Goal: Download file/media

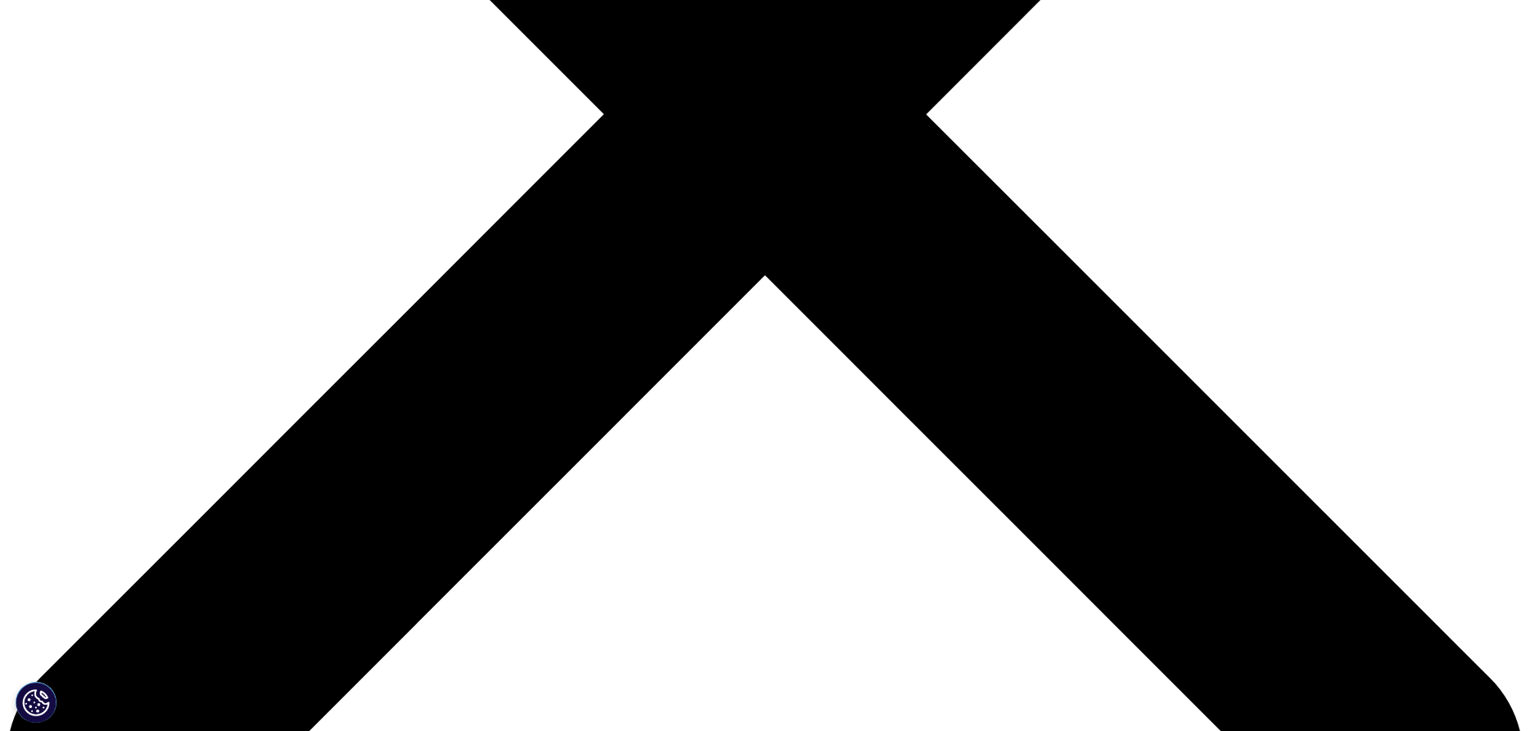
scroll to position [904, 966]
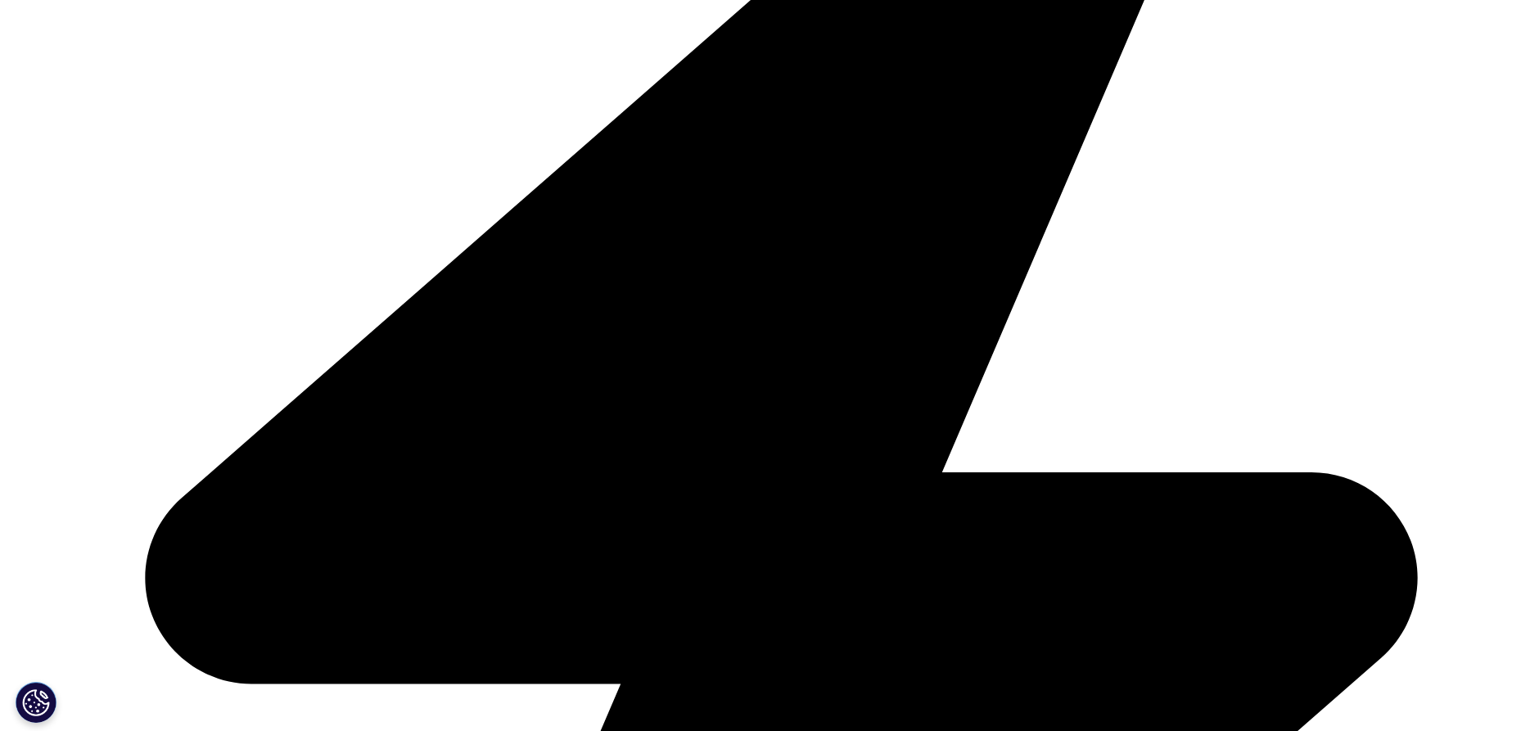
type input "[PERSON_NAME]"
type input "[EMAIL_ADDRESS][DOMAIN_NAME]"
select select "[GEOGRAPHIC_DATA]"
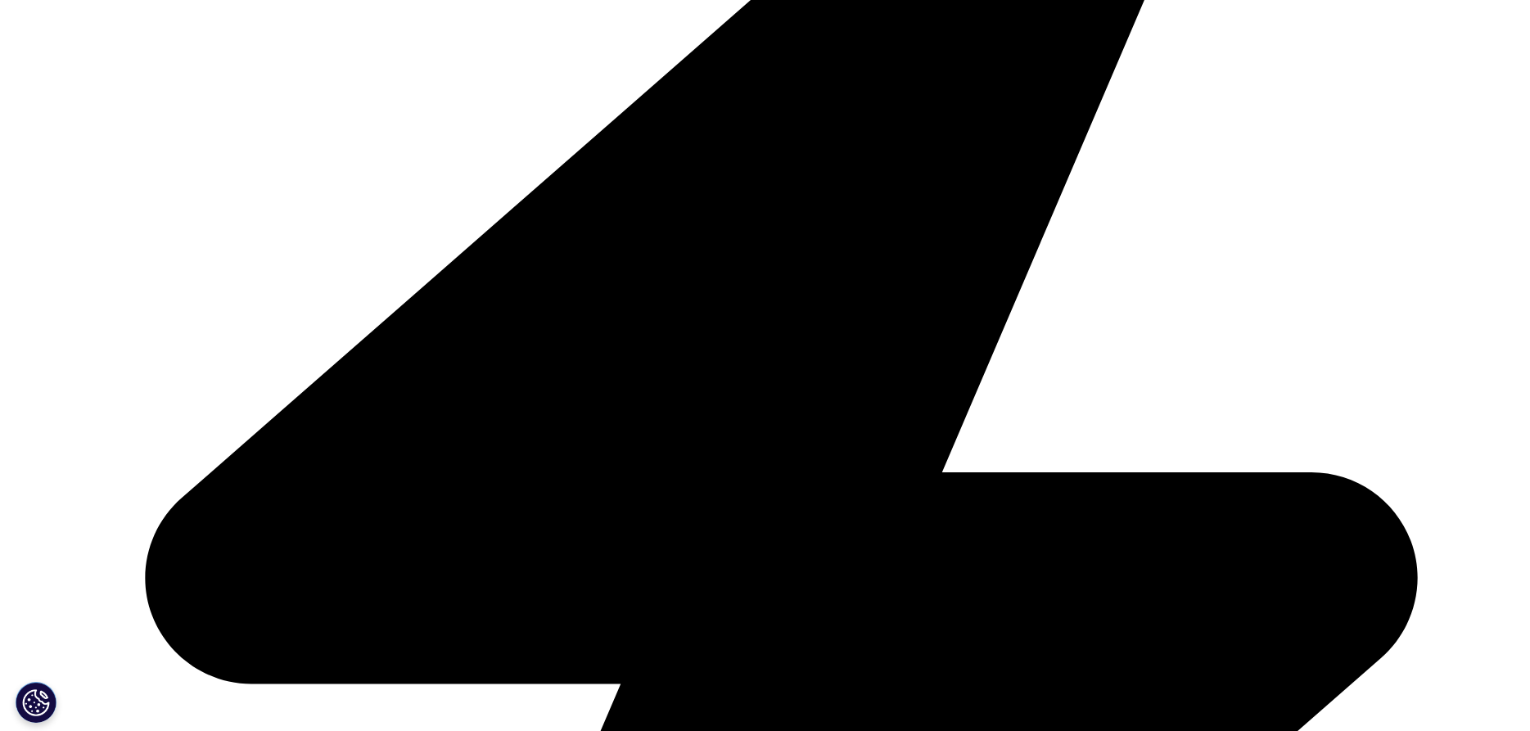
scroll to position [0, 25]
type input "Senior Business Analyst"
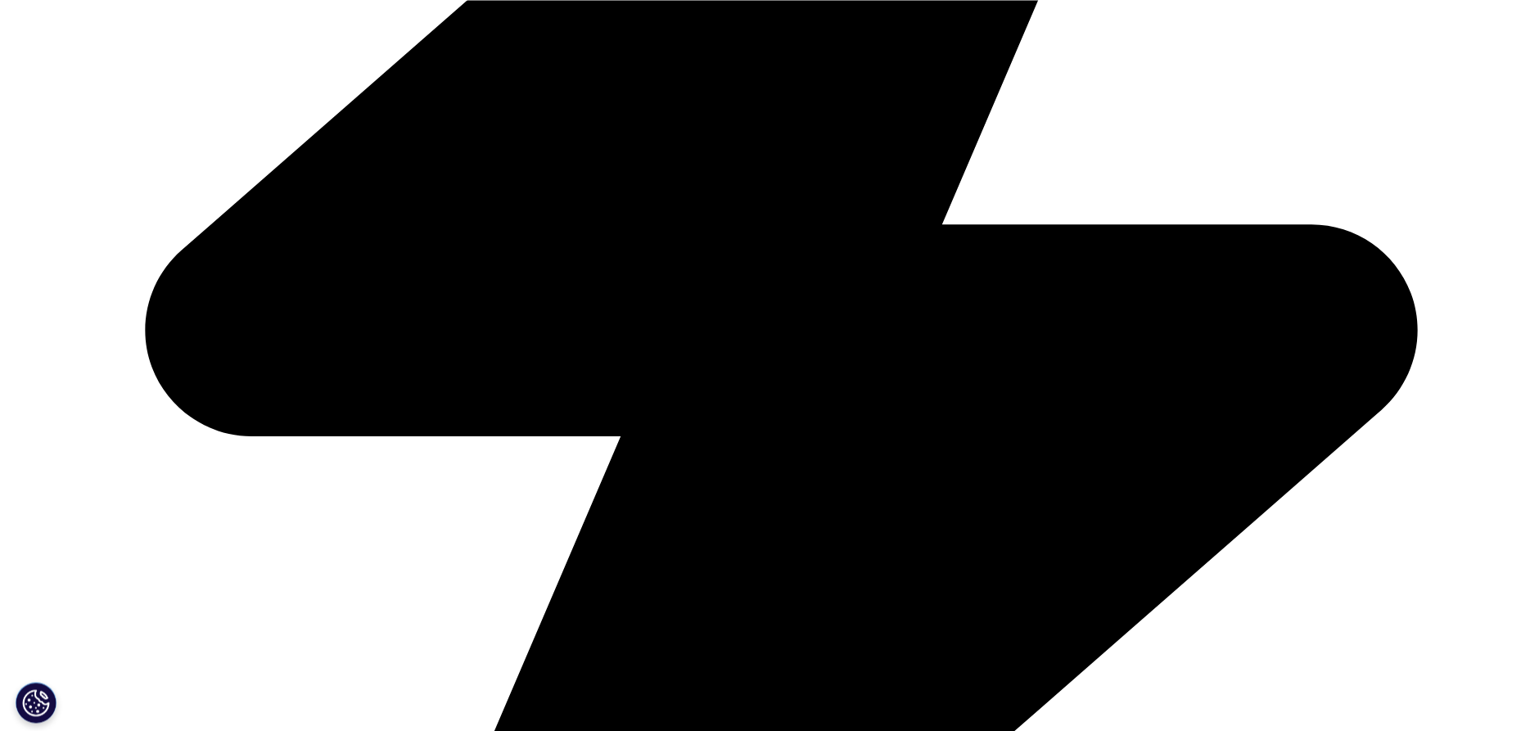
scroll to position [918, 0]
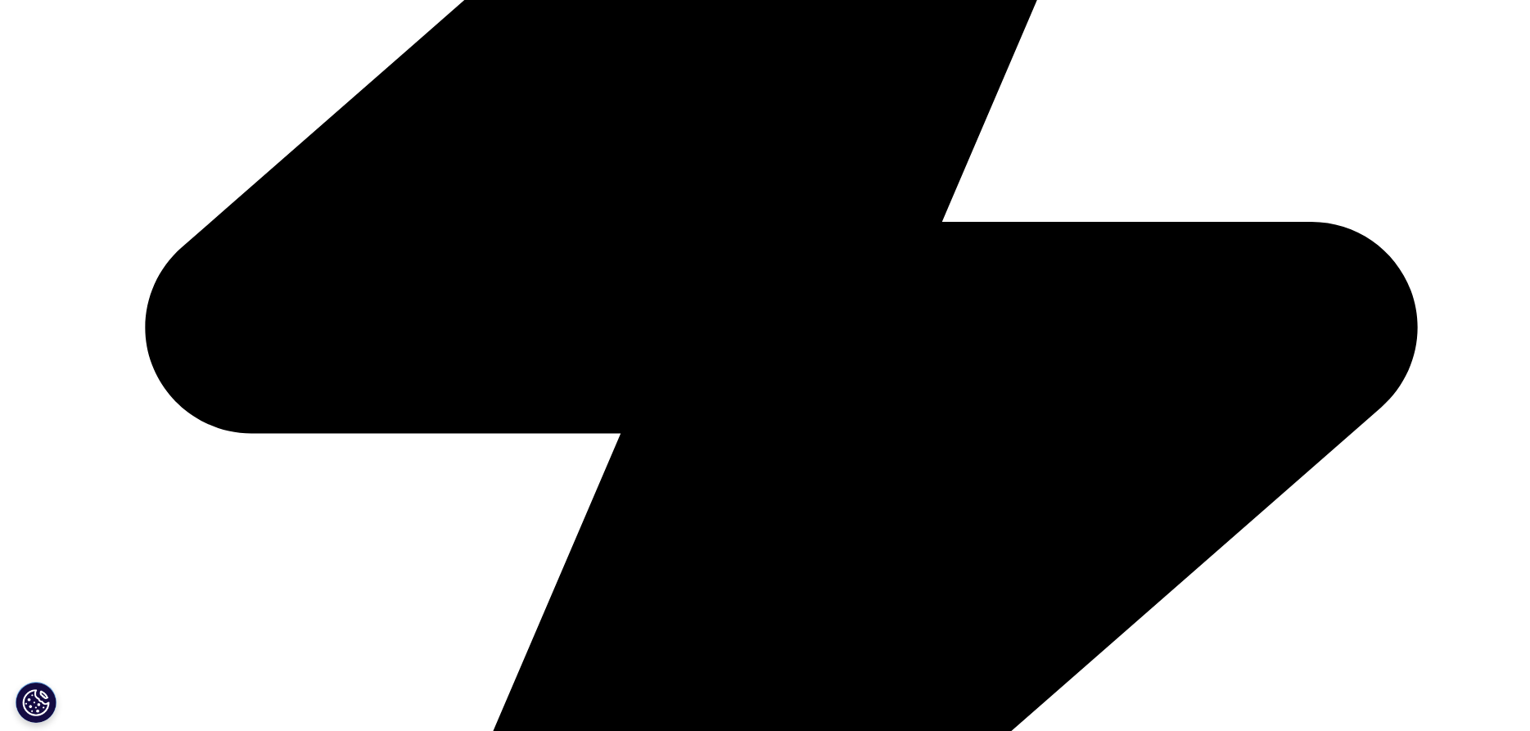
type input "Capital One"
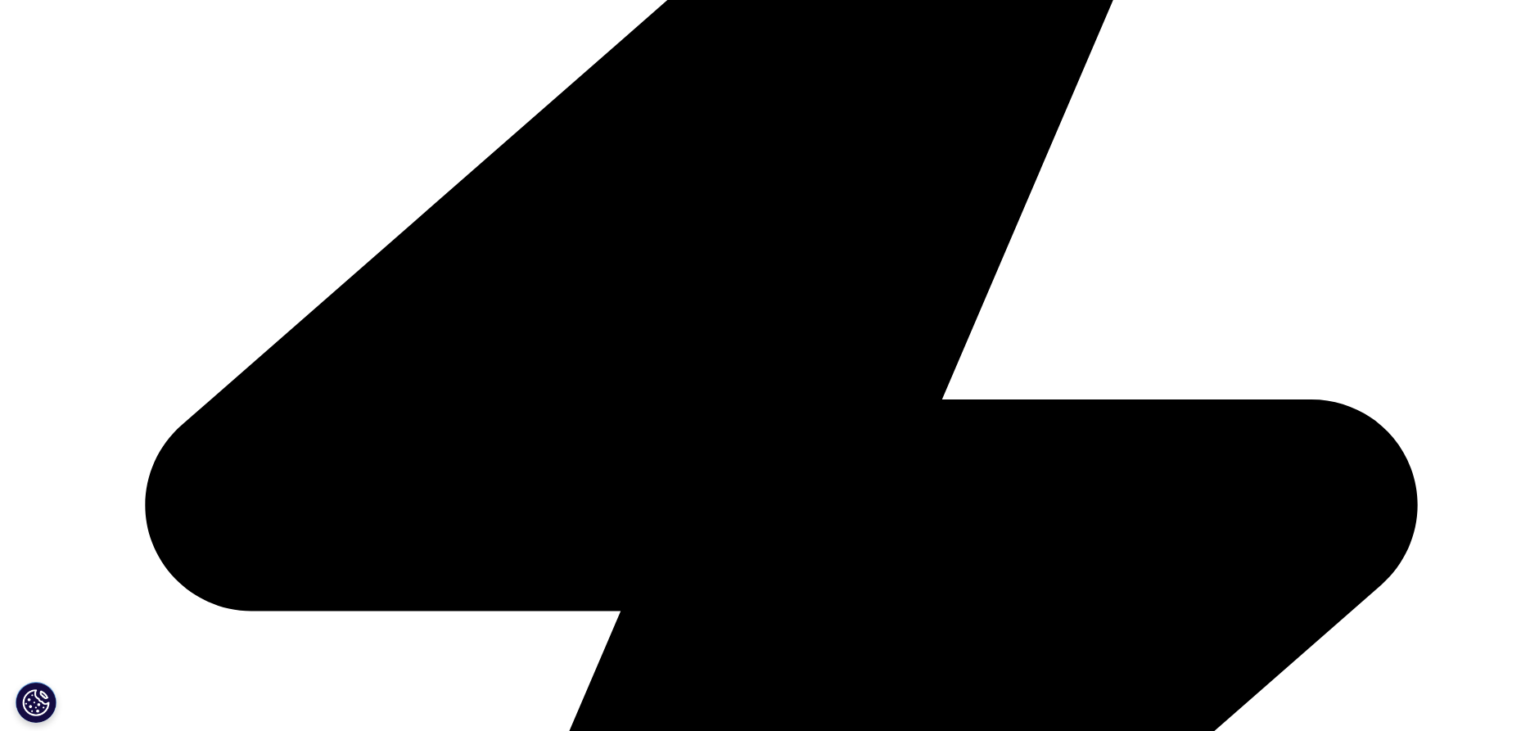
scroll to position [740, 0]
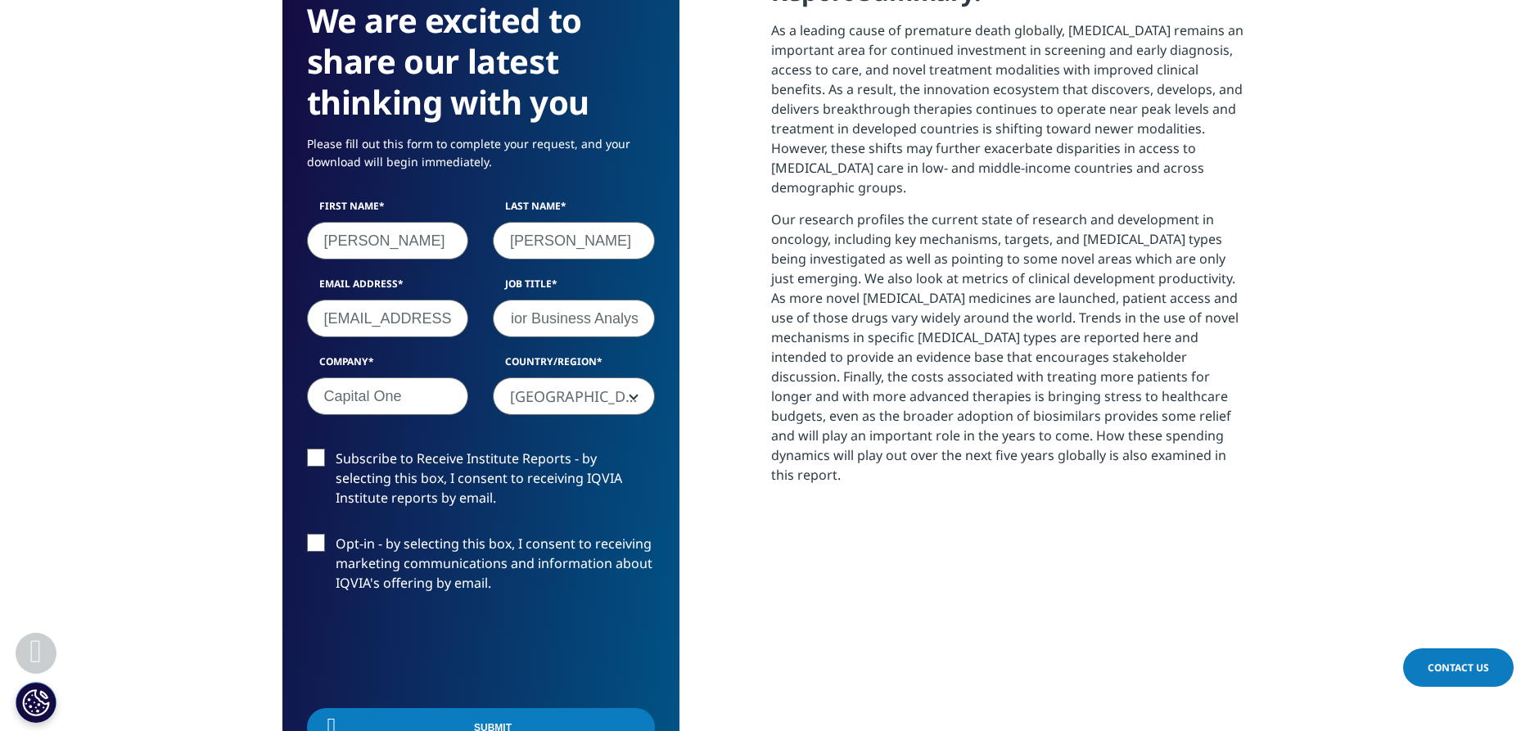
click at [443, 314] on input "[EMAIL_ADDRESS][DOMAIN_NAME]" at bounding box center [388, 319] width 162 height 38
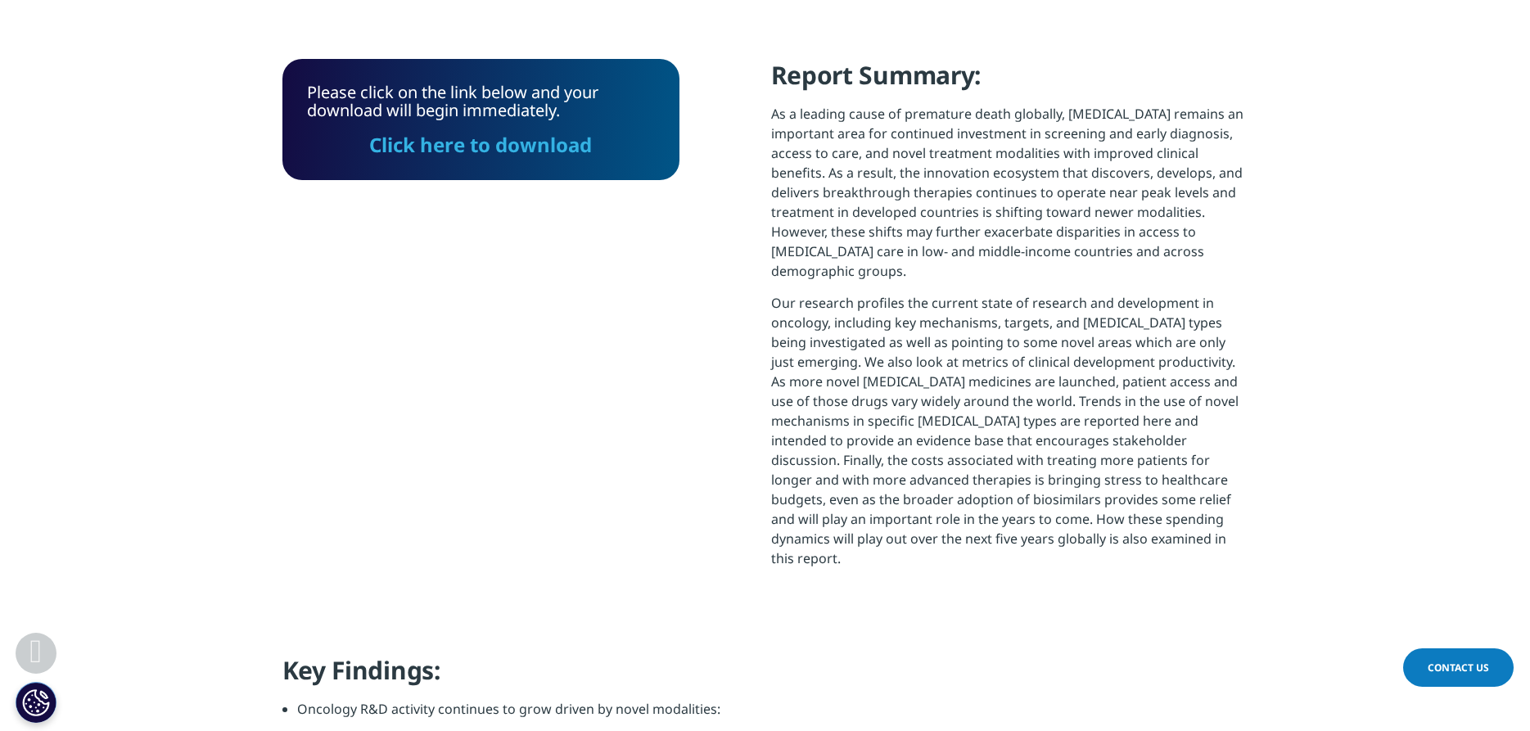
scroll to position [121, 397]
click at [503, 151] on link "Click here to download" at bounding box center [480, 144] width 223 height 27
